Goal: Register for event/course

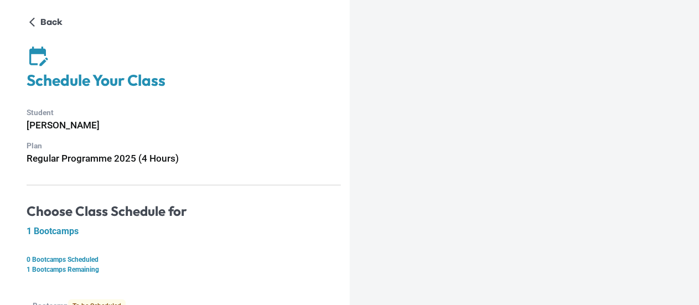
scroll to position [101, 0]
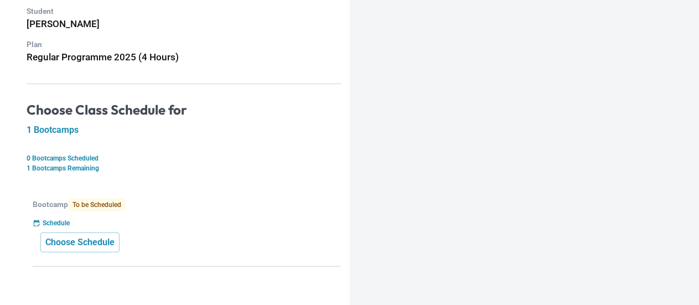
click at [161, 207] on p "Bootcamp To be Scheduled" at bounding box center [187, 204] width 308 height 13
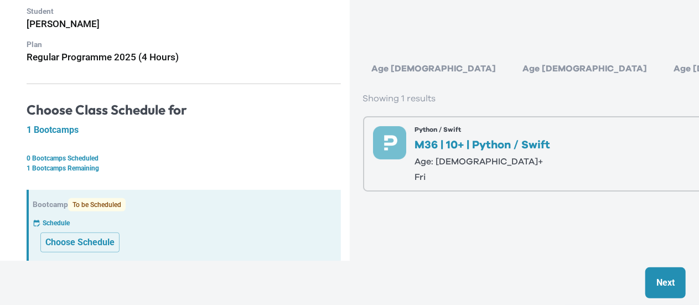
click at [482, 166] on div "Python / Swift M36 | 10+ | Python / Swift Age: 10+ fri" at bounding box center [483, 153] width 136 height 55
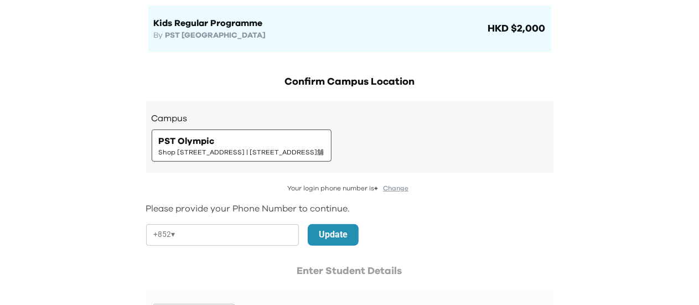
scroll to position [55, 0]
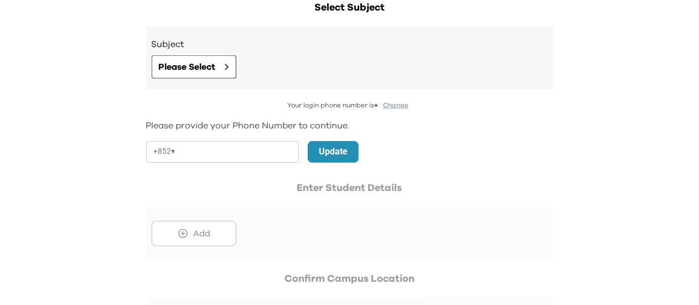
scroll to position [111, 0]
